Goal: Task Accomplishment & Management: Use online tool/utility

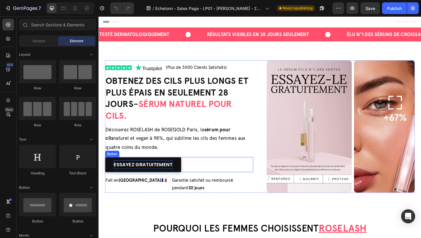
click at [152, 177] on span "Essayez gratuitement" at bounding box center [147, 177] width 64 height 7
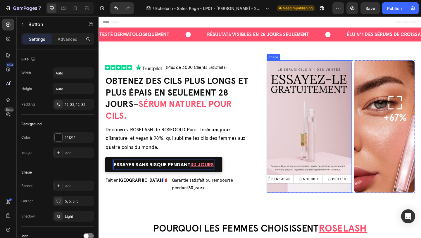
click at [310, 92] on img at bounding box center [328, 136] width 93 height 144
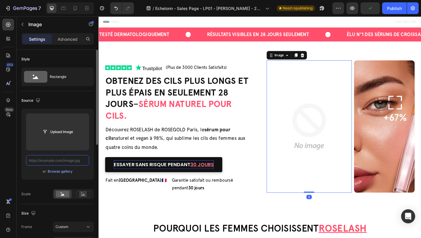
paste input "[URL][DOMAIN_NAME]"
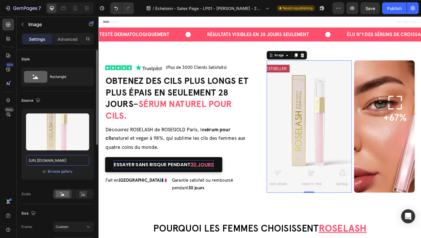
type input "[URL][DOMAIN_NAME]"
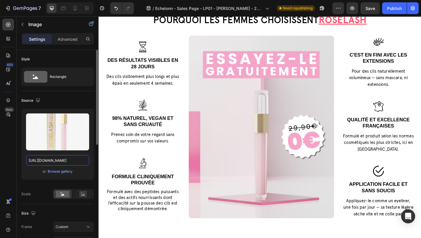
scroll to position [221, 0]
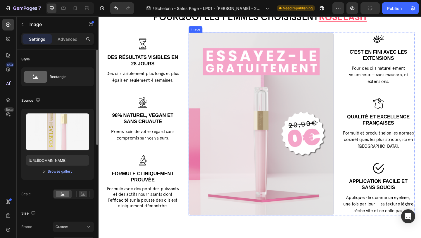
click at [267, 95] on img at bounding box center [276, 133] width 158 height 198
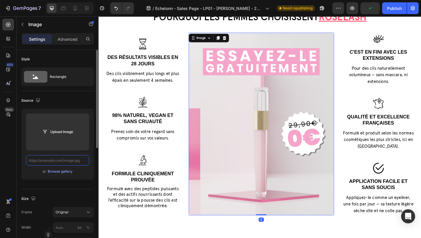
scroll to position [0, 0]
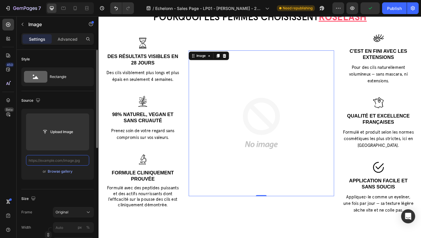
paste input "[URL][DOMAIN_NAME]"
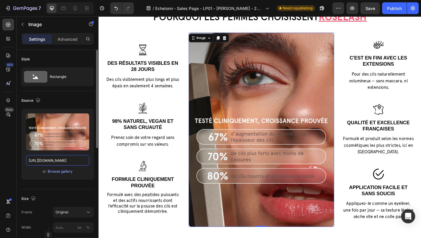
type input "[URL][DOMAIN_NAME]"
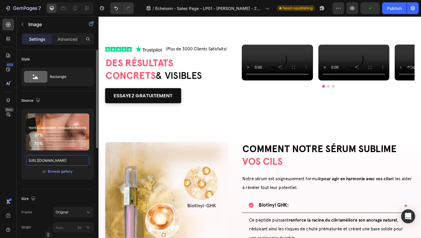
scroll to position [465, 0]
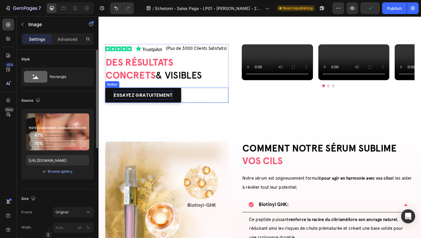
click at [159, 102] on span "Essayez gratuitement" at bounding box center [147, 101] width 64 height 7
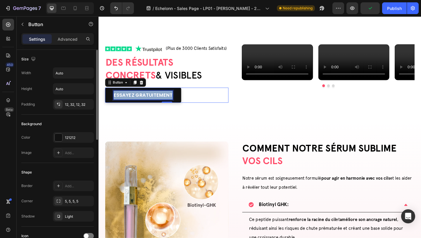
click at [159, 102] on span "Essayez gratuitement" at bounding box center [147, 101] width 64 height 7
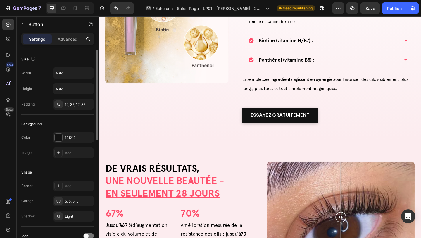
scroll to position [799, 0]
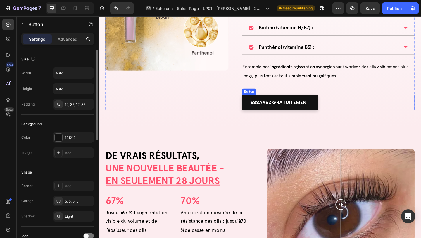
click at [279, 111] on span "Essayez gratuitement" at bounding box center [296, 109] width 64 height 7
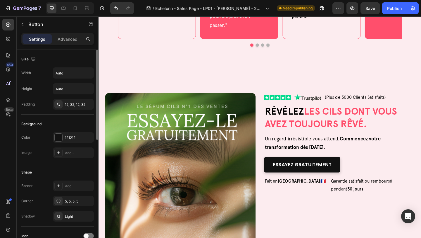
scroll to position [1381, 0]
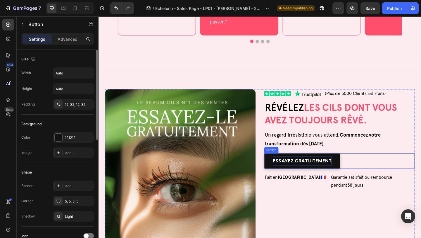
click at [295, 169] on span "Essayez gratuitement" at bounding box center [320, 172] width 64 height 7
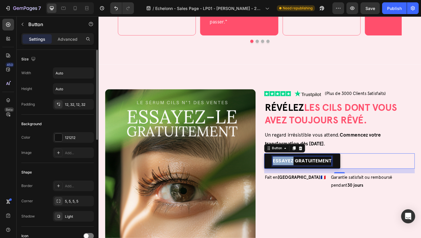
click at [295, 169] on span "Essayez gratuitement" at bounding box center [320, 172] width 64 height 7
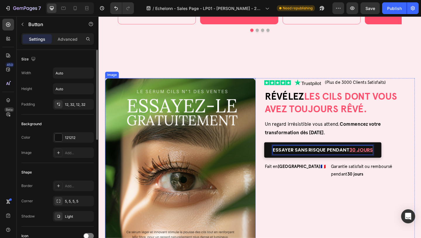
scroll to position [1399, 0]
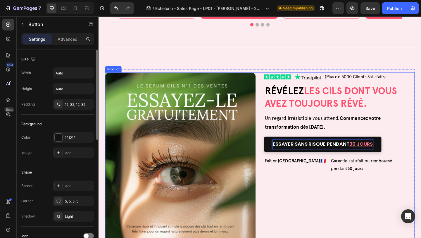
click at [277, 80] on div "Image Image (Plus de 3000 Clients Satisfaits) Text Block Row RÉVÉLEZ les cils d…" at bounding box center [274, 181] width 337 height 209
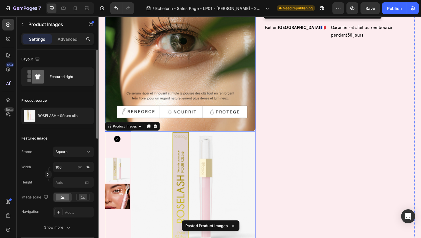
click at [224, 64] on img at bounding box center [188, 37] width 164 height 209
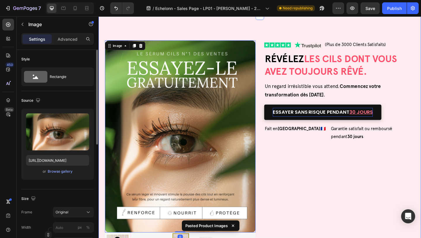
scroll to position [1380, 0]
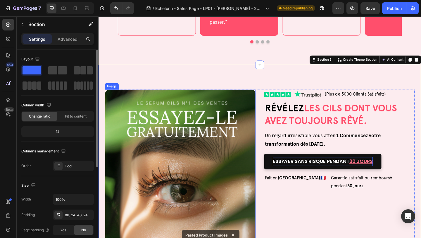
click at [145, 96] on img at bounding box center [188, 200] width 164 height 209
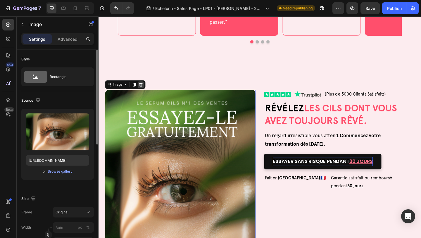
click at [144, 88] on icon at bounding box center [144, 90] width 5 height 5
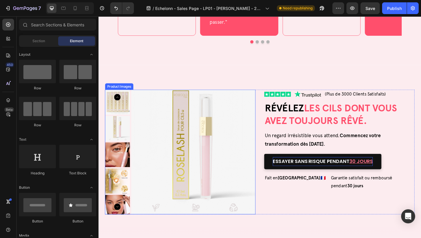
scroll to position [1387, 0]
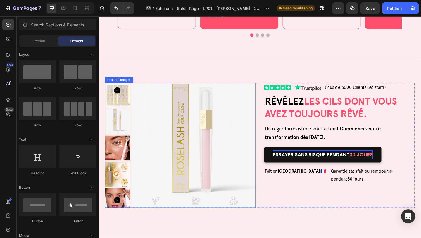
click at [189, 123] on img at bounding box center [201, 156] width 135 height 135
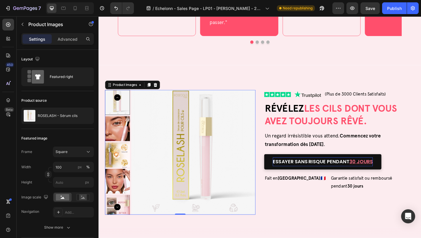
scroll to position [1379, 0]
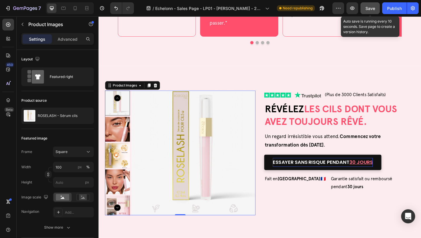
click at [370, 8] on span "Save" at bounding box center [371, 8] width 10 height 5
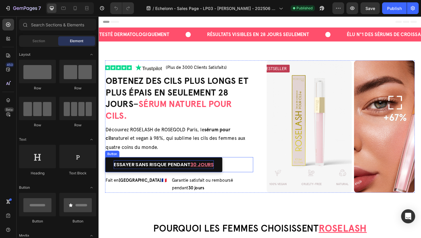
click at [177, 178] on span "ESSAYER SANS RISQUE PENDANT" at bounding box center [156, 177] width 83 height 7
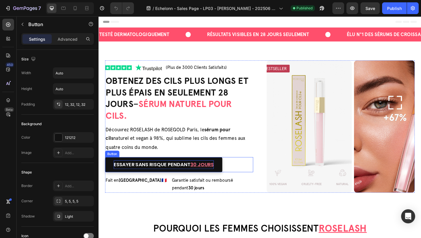
click at [177, 178] on span "ESSAYER SANS RISQUE PENDANT" at bounding box center [156, 177] width 83 height 7
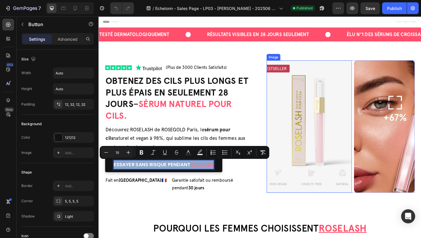
click at [310, 121] on img at bounding box center [328, 136] width 93 height 144
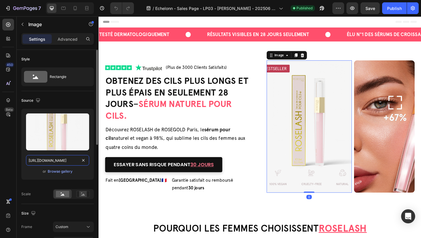
click at [58, 160] on input "[URL][DOMAIN_NAME]" at bounding box center [57, 160] width 63 height 11
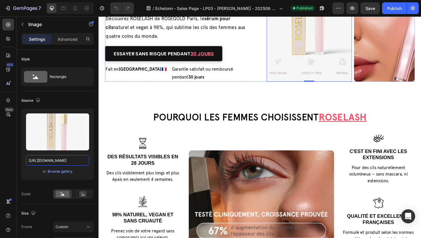
scroll to position [122, 0]
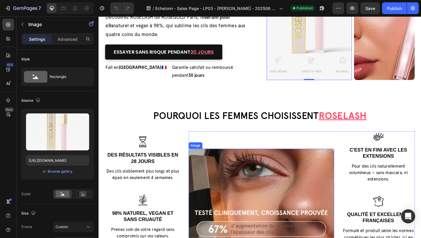
click at [256, 176] on img at bounding box center [276, 239] width 158 height 158
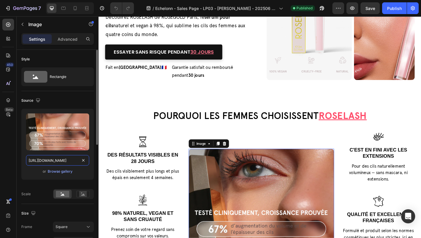
click at [65, 162] on input "[URL][DOMAIN_NAME]" at bounding box center [57, 160] width 63 height 11
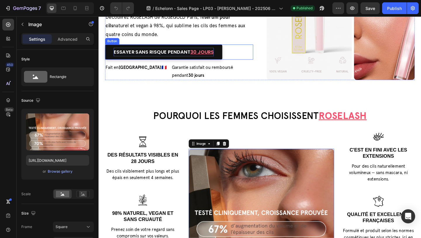
click at [168, 57] on span "ESSAYER SANS RISQUE PENDANT" at bounding box center [156, 54] width 83 height 7
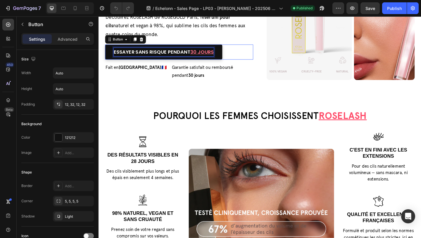
click at [168, 57] on span "ESSAYER SANS RISQUE PENDANT" at bounding box center [156, 54] width 83 height 7
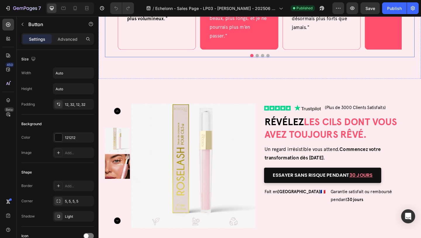
scroll to position [1391, 0]
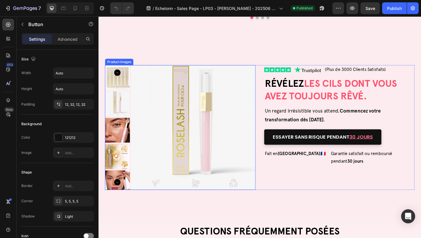
click at [214, 100] on img at bounding box center [201, 136] width 135 height 135
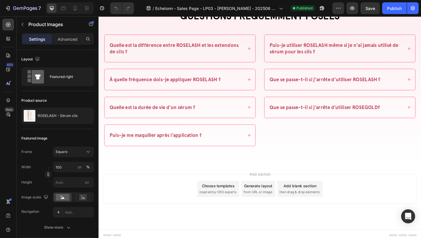
scroll to position [1619, 0]
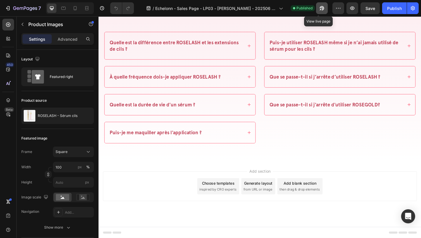
click at [320, 9] on icon "button" at bounding box center [320, 9] width 1 height 1
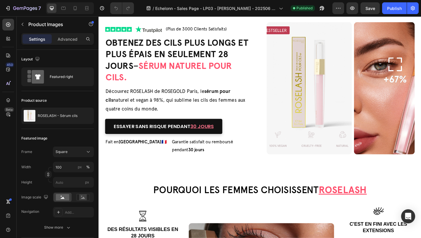
scroll to position [0, 0]
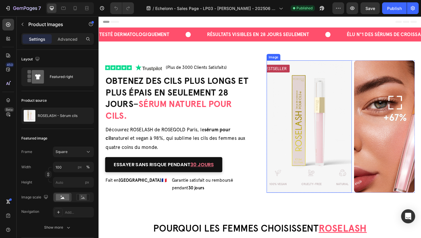
click at [330, 120] on img at bounding box center [328, 136] width 93 height 144
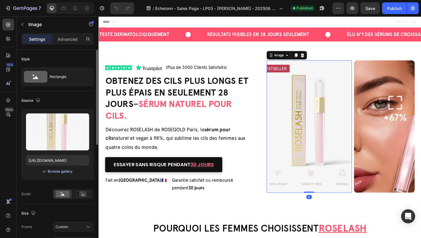
click at [50, 172] on div "Browse gallery" at bounding box center [60, 171] width 25 height 5
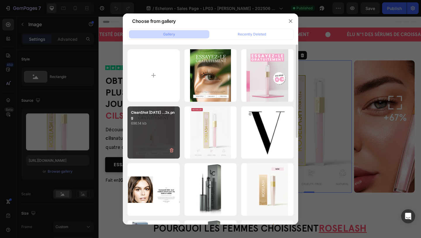
click at [150, 133] on div "CleanShot [DATE] ...2x.png 696.14 kb" at bounding box center [154, 132] width 52 height 52
type input "[URL][DOMAIN_NAME]"
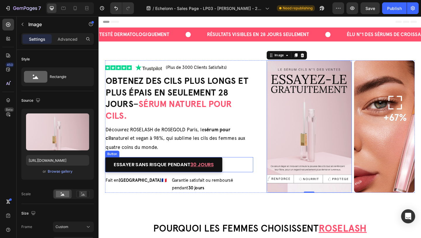
click at [195, 171] on link "ESSAYER SANS RISQUE PENDANT 30 Jours" at bounding box center [170, 177] width 128 height 16
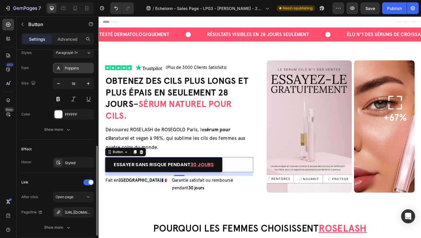
scroll to position [230, 0]
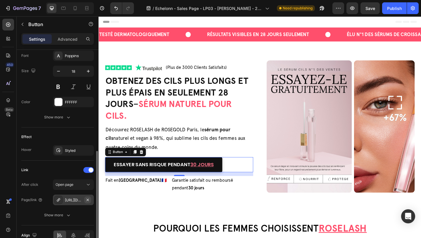
click at [87, 200] on icon "button" at bounding box center [87, 199] width 5 height 5
click at [75, 200] on div "Add..." at bounding box center [79, 199] width 28 height 5
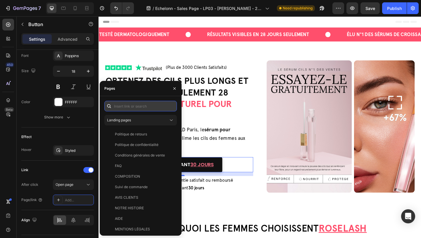
click at [119, 107] on input "text" at bounding box center [140, 106] width 73 height 11
paste input "[URL][DOMAIN_NAME]"
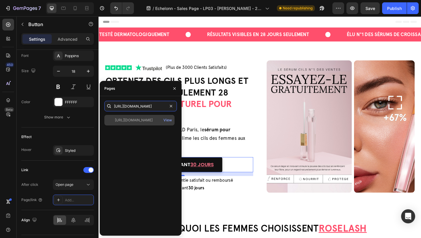
type input "[URL][DOMAIN_NAME]"
click at [124, 118] on div "[URL][DOMAIN_NAME]" at bounding box center [134, 119] width 38 height 5
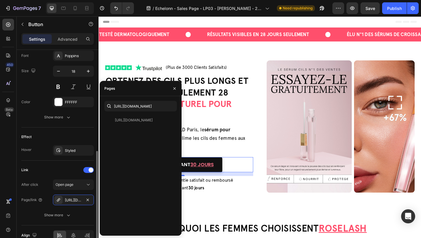
click at [78, 134] on div "Effect" at bounding box center [57, 136] width 73 height 9
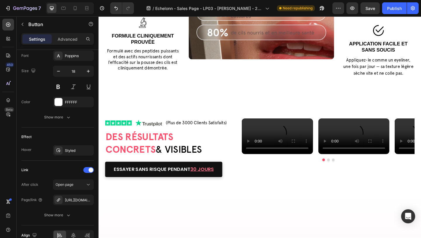
scroll to position [454, 0]
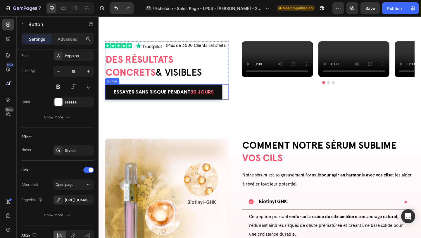
click at [232, 100] on link "ESSAYER SANS RISQUE PENDANT 30 Jours" at bounding box center [170, 98] width 128 height 16
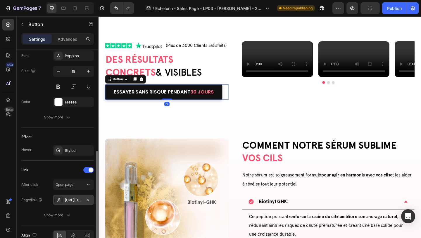
click at [71, 201] on div "[URL][DOMAIN_NAME]" at bounding box center [73, 199] width 17 height 5
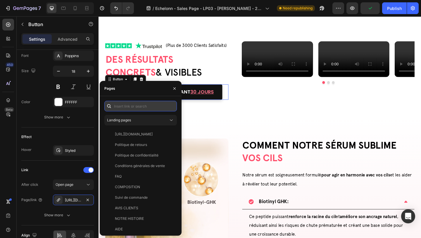
click at [131, 106] on input "text" at bounding box center [140, 106] width 73 height 11
paste input "[URL][DOMAIN_NAME]"
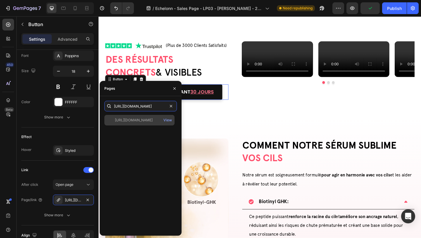
type input "[URL][DOMAIN_NAME]"
click at [128, 121] on div "[URL][DOMAIN_NAME]" at bounding box center [134, 119] width 38 height 5
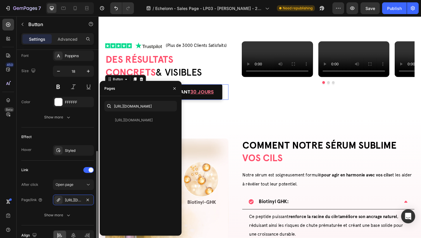
click at [75, 168] on div "Link" at bounding box center [57, 169] width 73 height 9
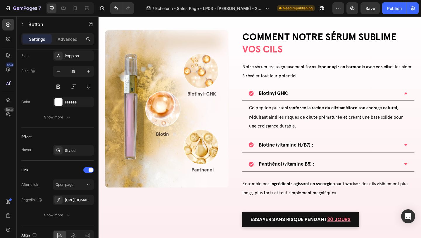
scroll to position [826, 0]
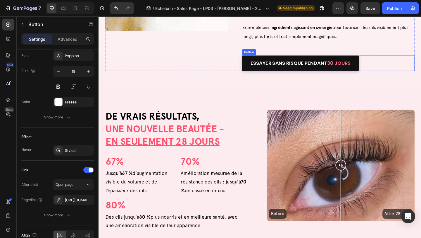
click at [259, 61] on link "ESSAYER SANS RISQUE PENDANT 30 Jours" at bounding box center [319, 67] width 128 height 16
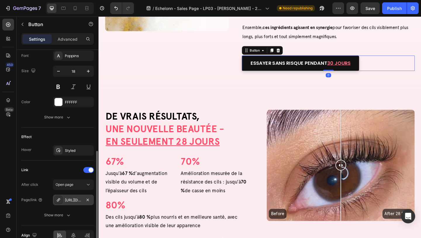
click at [72, 201] on div "[URL][DOMAIN_NAME]" at bounding box center [73, 199] width 17 height 5
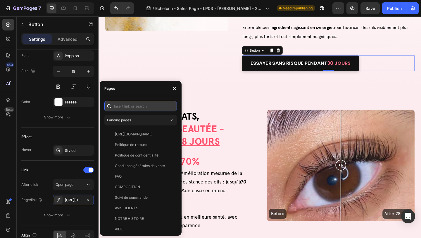
click at [141, 105] on input "text" at bounding box center [140, 106] width 73 height 11
paste input "[URL][DOMAIN_NAME]"
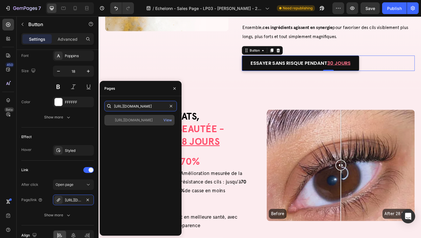
type input "[URL][DOMAIN_NAME]"
click at [131, 120] on div "[URL][DOMAIN_NAME]" at bounding box center [134, 119] width 38 height 5
click at [124, 124] on div "[URL][DOMAIN_NAME] View" at bounding box center [139, 120] width 70 height 11
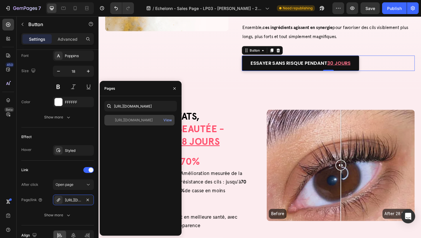
click at [124, 124] on div "[URL][DOMAIN_NAME] View" at bounding box center [139, 120] width 70 height 11
click at [116, 120] on div "[URL][DOMAIN_NAME]" at bounding box center [134, 119] width 38 height 5
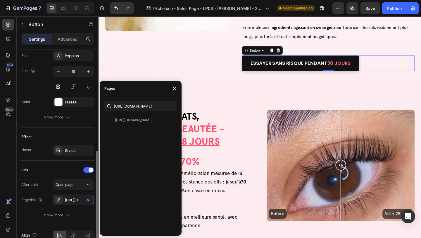
click at [70, 138] on div "Effect" at bounding box center [57, 136] width 73 height 9
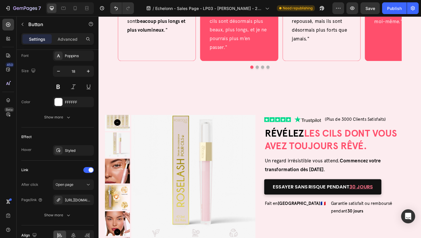
scroll to position [1395, 0]
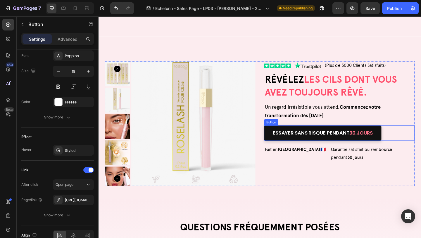
click at [281, 135] on link "ESSAYER SANS RISQUE PENDANT 30 Jours" at bounding box center [343, 143] width 128 height 16
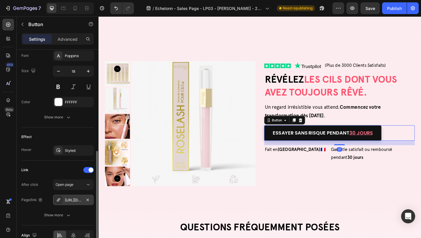
click at [73, 198] on div "[URL][DOMAIN_NAME]" at bounding box center [73, 199] width 17 height 5
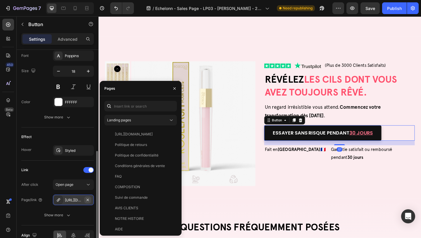
click at [87, 200] on icon "button" at bounding box center [87, 199] width 5 height 5
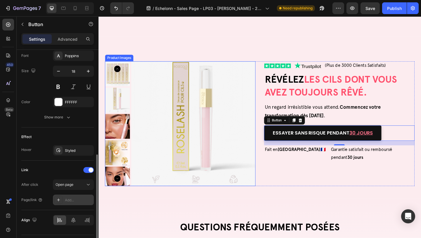
click at [133, 111] on div at bounding box center [188, 132] width 164 height 135
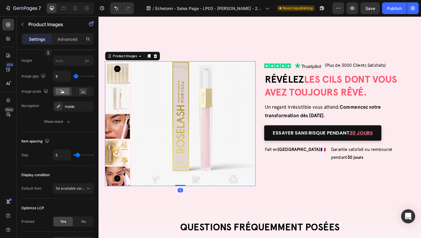
scroll to position [0, 0]
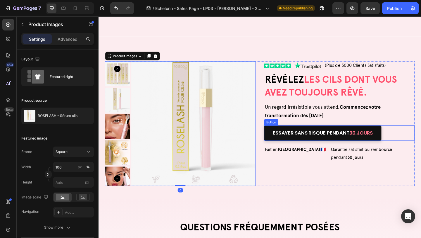
click at [285, 135] on button "ESSAYER SANS RISQUE PENDANT 30 Jours" at bounding box center [343, 143] width 128 height 16
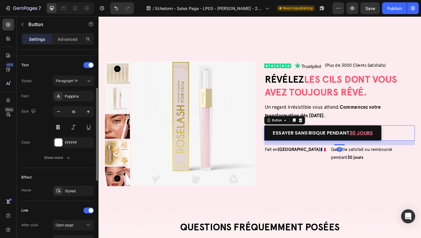
scroll to position [218, 0]
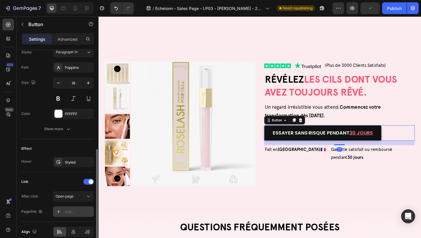
click at [68, 210] on div "Add..." at bounding box center [79, 211] width 28 height 5
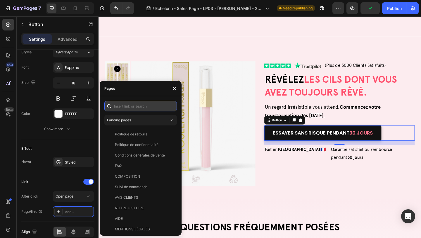
click at [132, 110] on input "text" at bounding box center [140, 106] width 73 height 11
paste input "[URL][DOMAIN_NAME]"
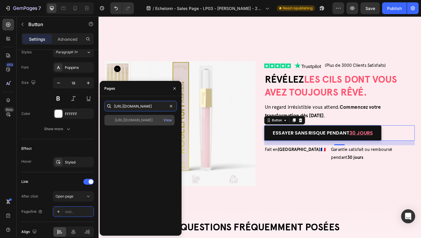
type input "[URL][DOMAIN_NAME]"
click at [121, 122] on div "[URL][DOMAIN_NAME]" at bounding box center [134, 119] width 38 height 5
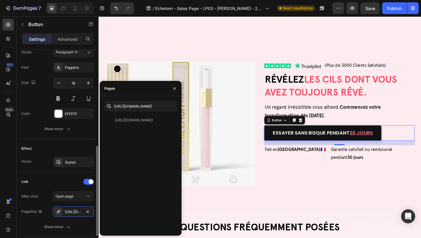
click at [65, 182] on div "Link" at bounding box center [57, 181] width 73 height 9
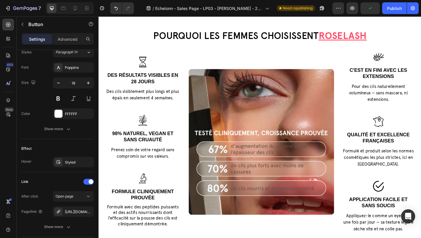
scroll to position [215, 0]
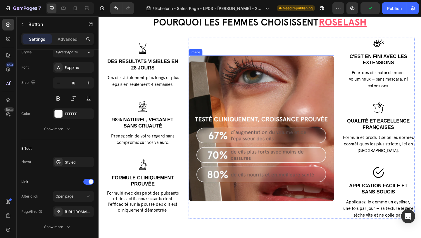
click at [251, 77] on img at bounding box center [276, 138] width 158 height 158
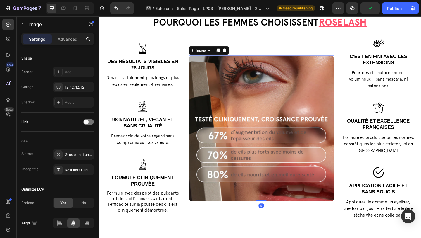
scroll to position [0, 0]
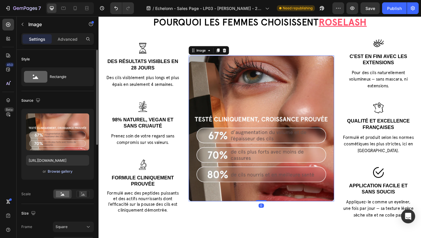
click at [54, 171] on div "Browse gallery" at bounding box center [60, 171] width 25 height 5
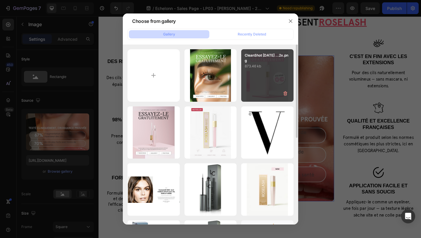
click at [265, 64] on p "873.46 kb" at bounding box center [267, 66] width 45 height 6
type input "[URL][DOMAIN_NAME]"
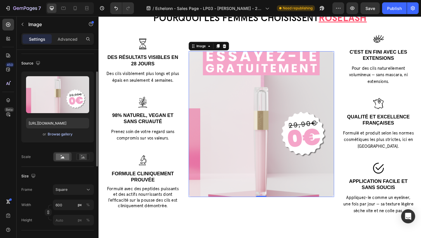
scroll to position [40, 0]
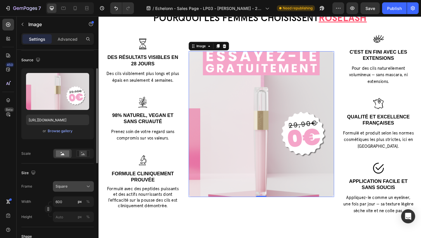
click at [62, 185] on span "Square" at bounding box center [62, 185] width 12 height 5
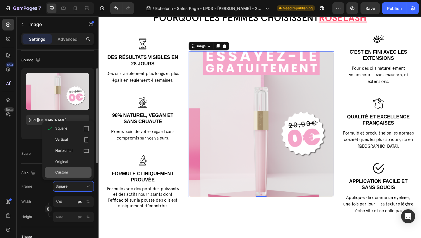
click at [68, 168] on div "Custom" at bounding box center [68, 172] width 47 height 11
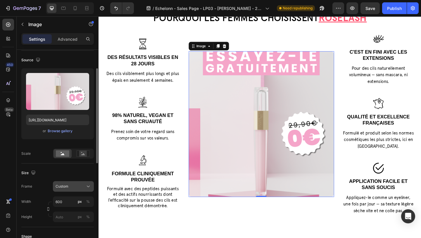
click at [63, 187] on span "Custom" at bounding box center [62, 185] width 13 height 5
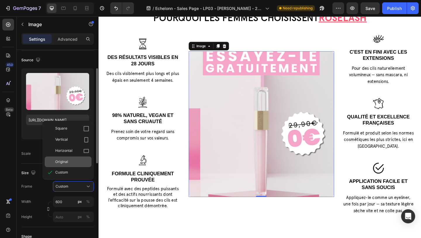
click at [65, 164] on span "Original" at bounding box center [61, 161] width 13 height 5
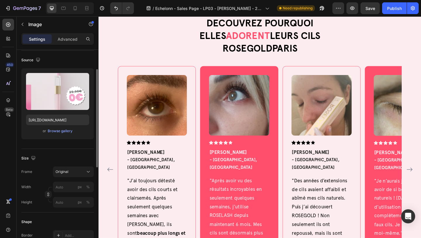
scroll to position [1351, 0]
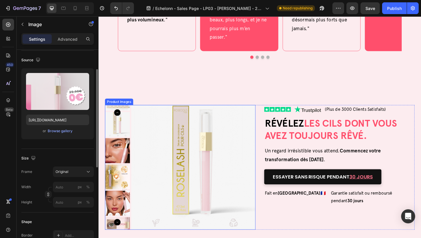
click at [208, 161] on img at bounding box center [201, 180] width 135 height 135
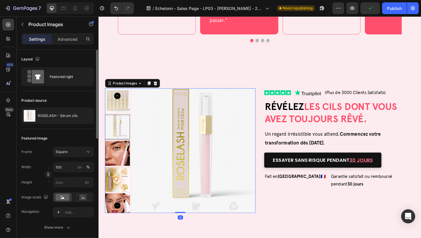
scroll to position [1378, 0]
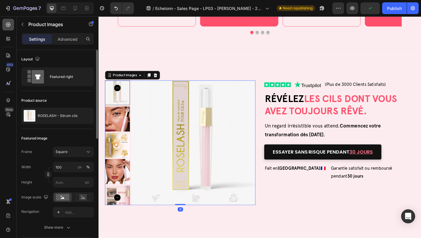
click at [7, 25] on icon at bounding box center [8, 25] width 4 height 4
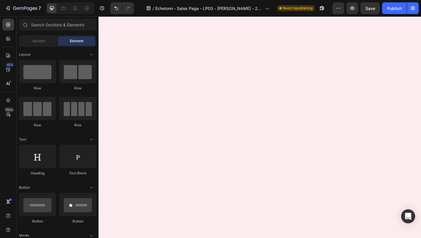
scroll to position [0, 0]
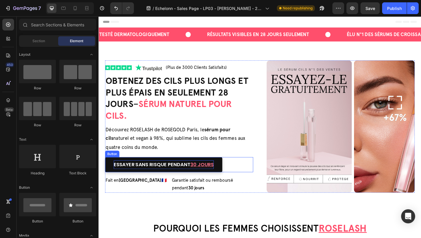
click at [159, 176] on span "ESSAYER SANS RISQUE PENDANT" at bounding box center [156, 177] width 83 height 7
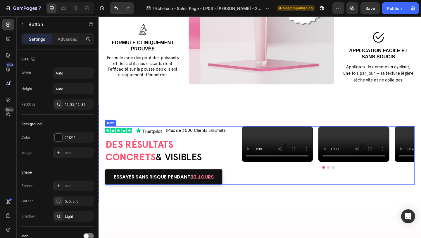
scroll to position [405, 0]
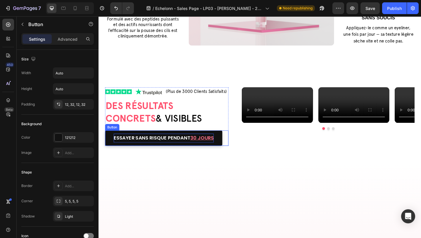
click at [169, 147] on span "ESSAYER SANS RISQUE PENDANT" at bounding box center [156, 148] width 83 height 7
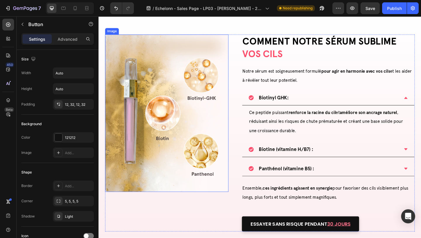
scroll to position [722, 0]
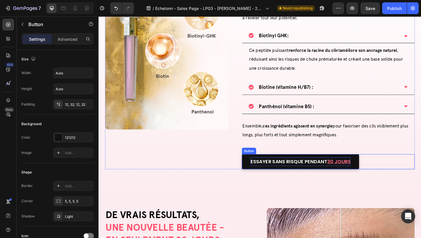
click at [277, 171] on span "ESSAYER SANS RISQUE PENDANT" at bounding box center [305, 173] width 83 height 7
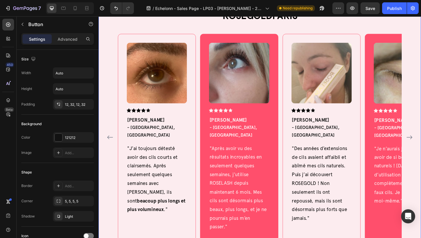
scroll to position [1439, 0]
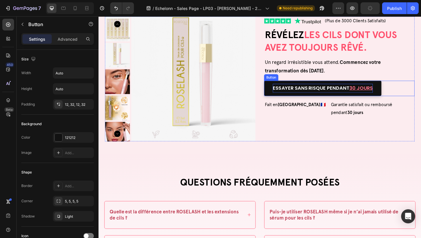
click at [321, 97] on span "ESSAYER SANS RISQUE PENDANT" at bounding box center [329, 93] width 83 height 7
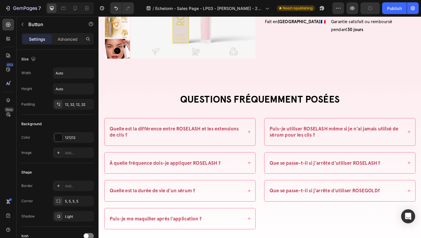
scroll to position [1622, 0]
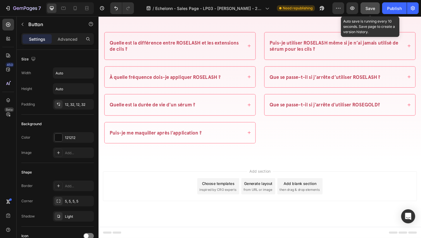
click at [372, 8] on span "Save" at bounding box center [371, 8] width 10 height 5
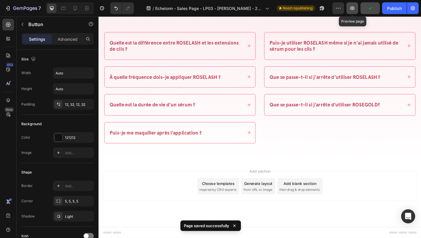
click at [353, 8] on icon "button" at bounding box center [353, 8] width 6 height 6
